Goal: Task Accomplishment & Management: Complete application form

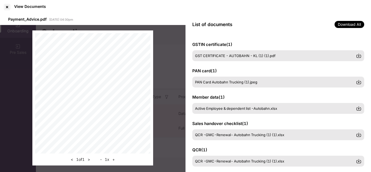
scroll to position [89, 0]
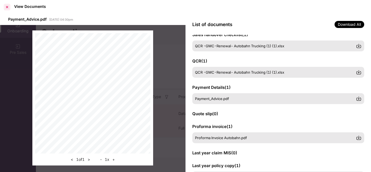
click at [7, 5] on div at bounding box center [7, 7] width 9 height 9
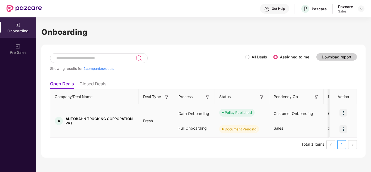
click at [342, 131] on img at bounding box center [343, 129] width 8 height 8
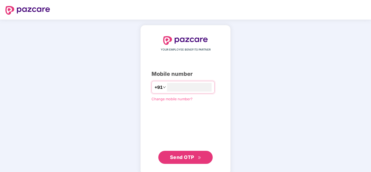
type input "**********"
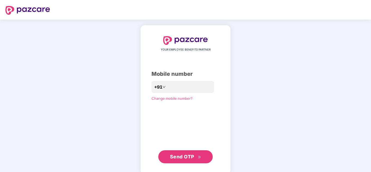
click at [180, 156] on span "Send OTP" at bounding box center [182, 157] width 24 height 6
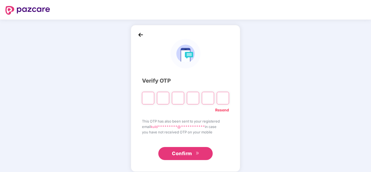
click at [180, 156] on span "Confirm" at bounding box center [182, 154] width 20 height 8
click at [152, 96] on input "Please enter verification code. Digit 1" at bounding box center [148, 98] width 12 height 13
type input "*"
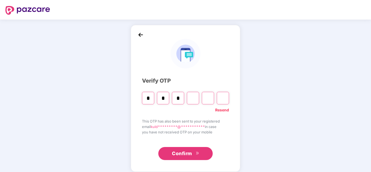
type input "*"
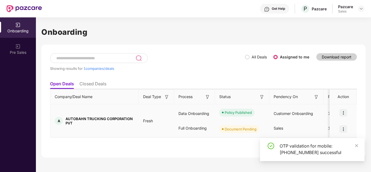
click at [341, 125] on img at bounding box center [343, 129] width 8 height 8
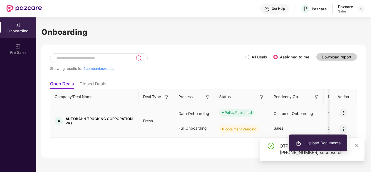
click at [304, 142] on span "Upload Documents" at bounding box center [317, 143] width 45 height 6
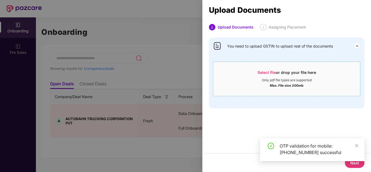
click at [283, 64] on div "Select file or drop your file here Only pdf file types are supported Max. File …" at bounding box center [286, 78] width 147 height 35
click at [269, 70] on span "Select file" at bounding box center [266, 72] width 18 height 5
